Goal: Find contact information: Find contact information

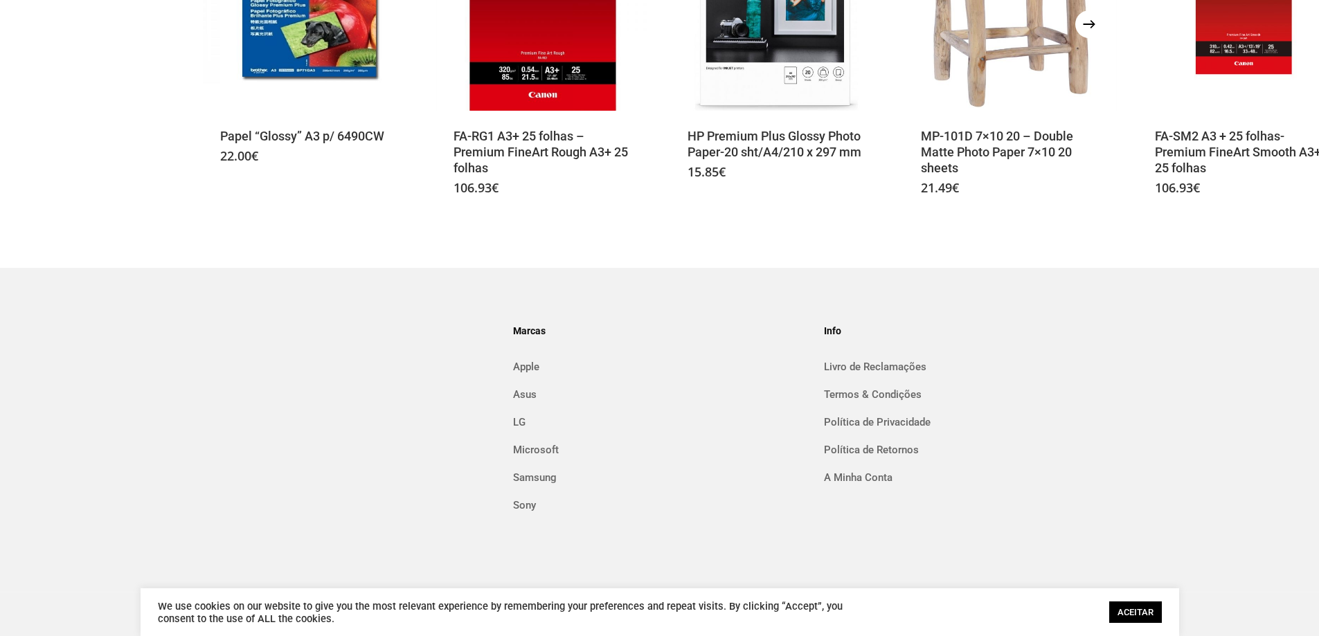
scroll to position [895, 0]
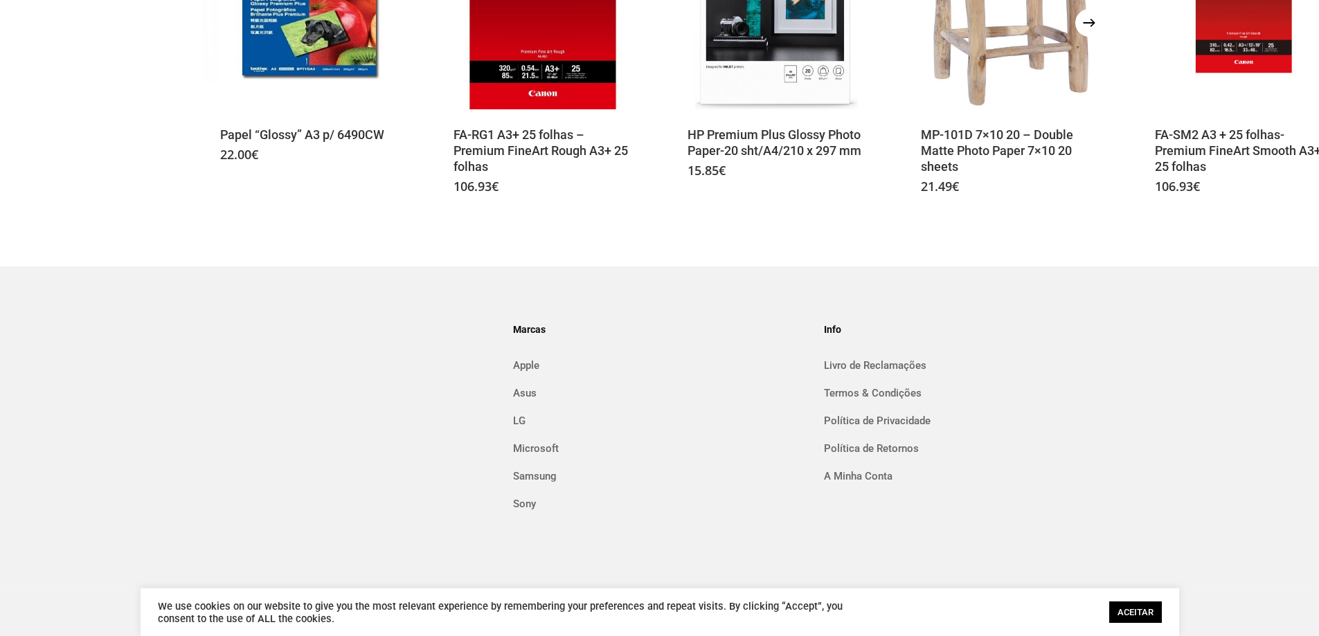
click at [1147, 613] on link "ACEITAR" at bounding box center [1135, 612] width 53 height 21
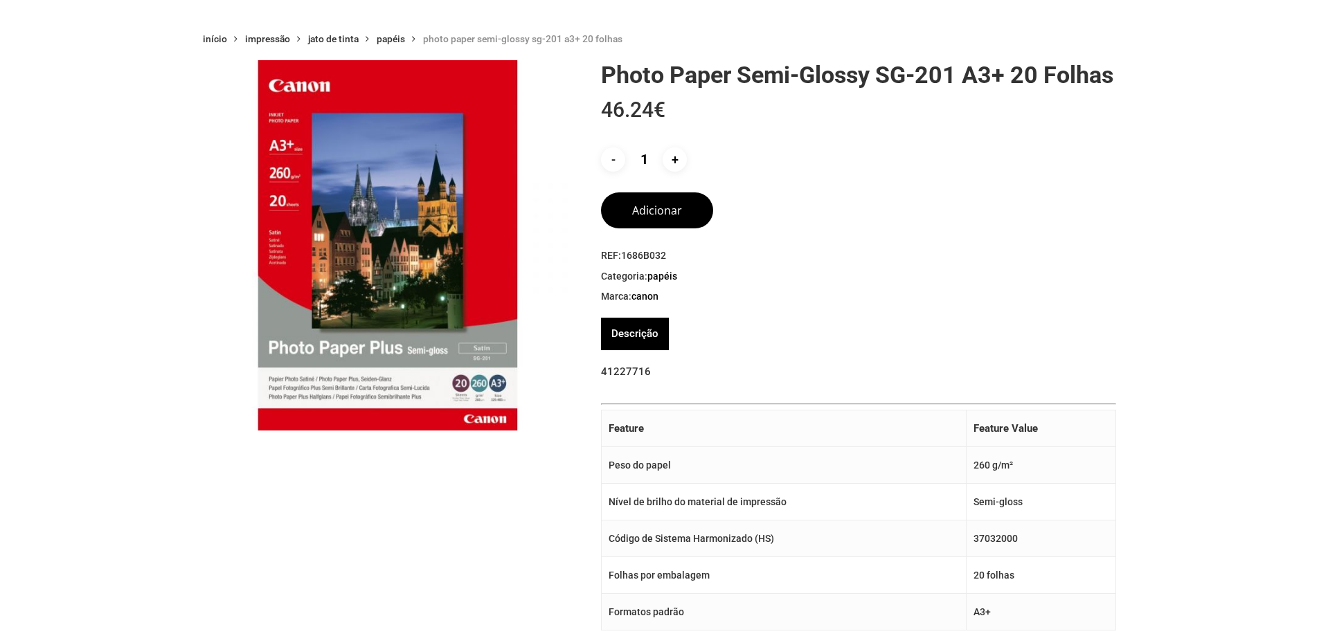
scroll to position [0, 0]
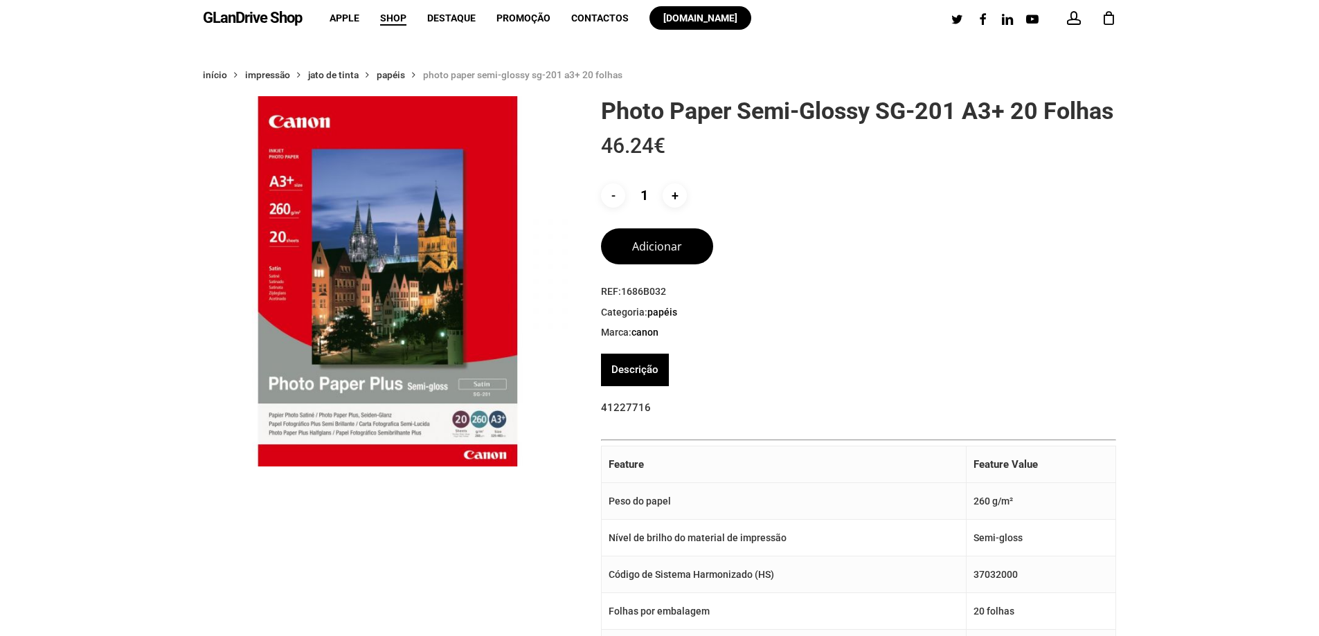
click at [597, 11] on li "Contactos" at bounding box center [600, 18] width 78 height 36
click at [592, 18] on span "Contactos" at bounding box center [599, 17] width 57 height 11
click at [609, 12] on span "Contactos" at bounding box center [599, 17] width 57 height 11
